Goal: Navigation & Orientation: Find specific page/section

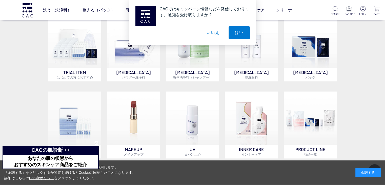
scroll to position [405, 0]
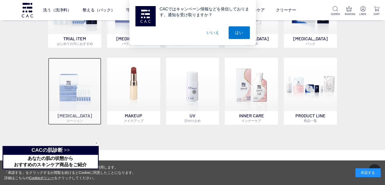
click at [74, 96] on img at bounding box center [74, 84] width 53 height 53
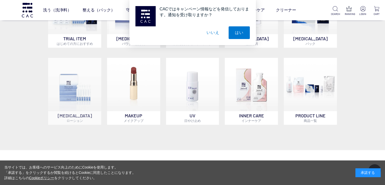
scroll to position [404, 0]
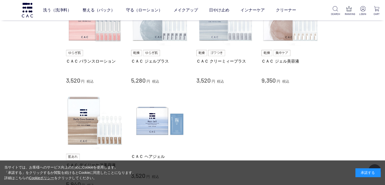
scroll to position [341, 0]
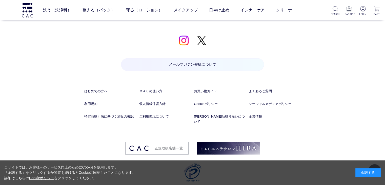
scroll to position [3270, 0]
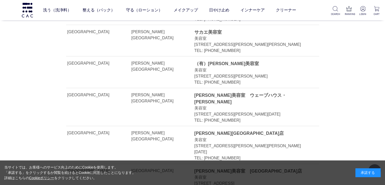
scroll to position [5092, 0]
